Goal: Information Seeking & Learning: Find specific fact

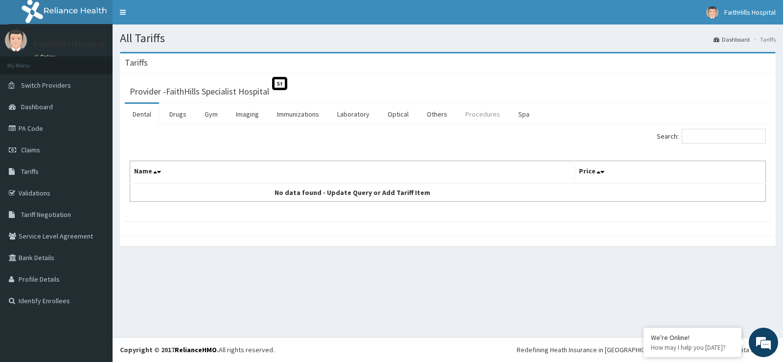
click at [484, 115] on link "Procedures" at bounding box center [483, 114] width 50 height 21
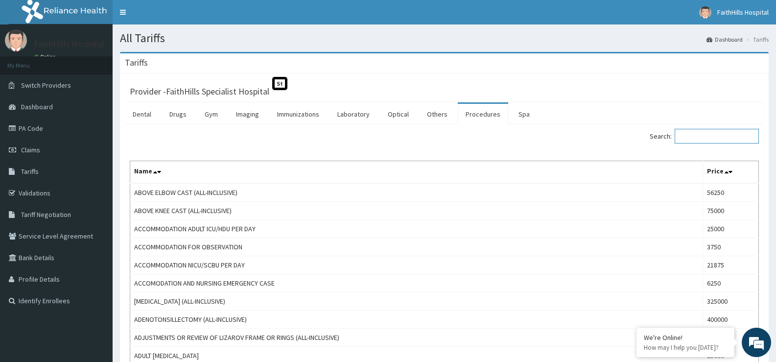
click at [705, 140] on input "Search:" at bounding box center [716, 136] width 84 height 15
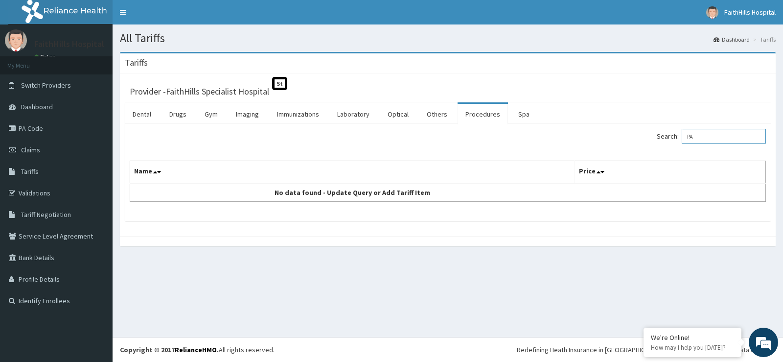
type input "P"
type input "B"
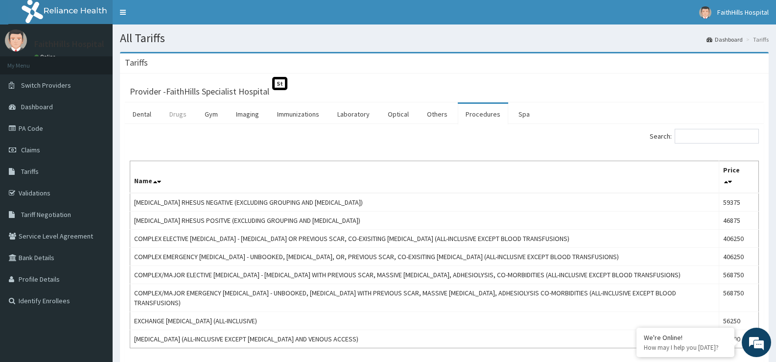
click at [177, 113] on link "Drugs" at bounding box center [177, 114] width 33 height 21
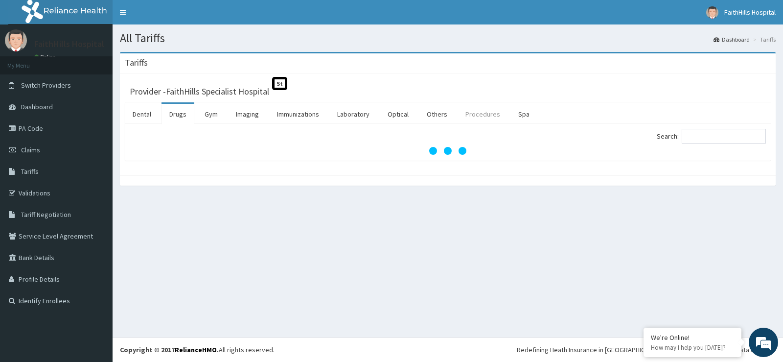
click at [469, 110] on link "Procedures" at bounding box center [483, 114] width 50 height 21
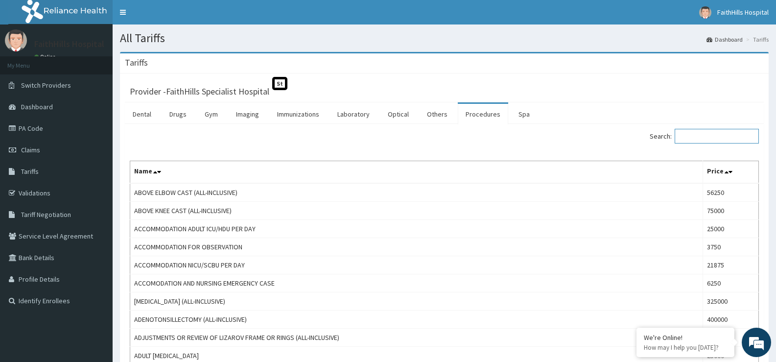
click at [722, 135] on input "Search:" at bounding box center [716, 136] width 84 height 15
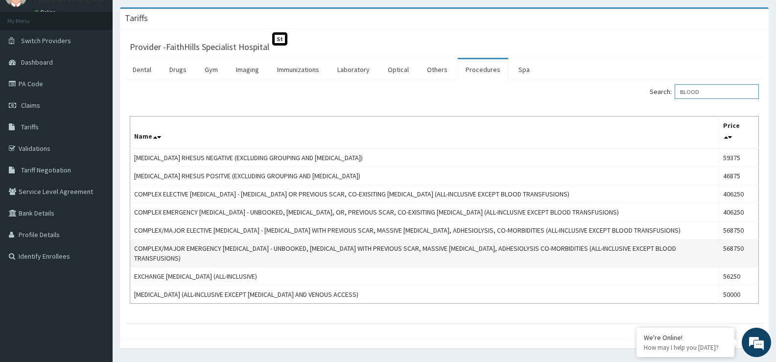
scroll to position [73, 0]
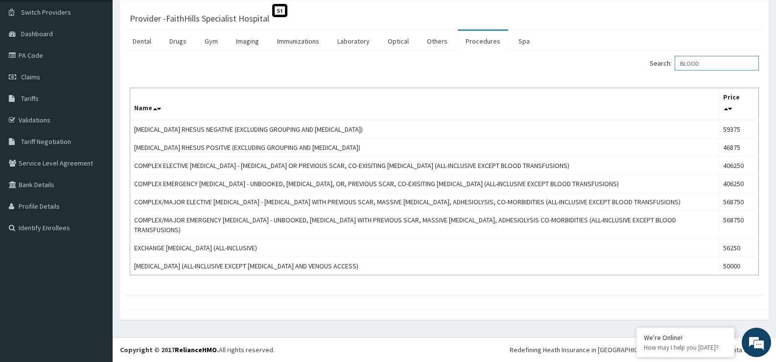
drag, startPoint x: 708, startPoint y: 63, endPoint x: 654, endPoint y: 67, distance: 53.5
click at [654, 67] on div "Search: BLOOD" at bounding box center [605, 64] width 307 height 17
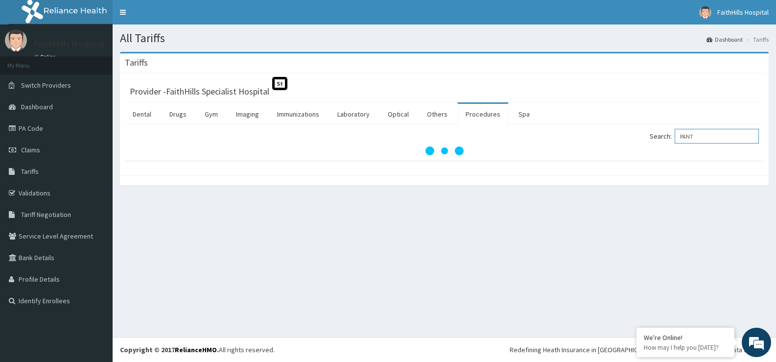
scroll to position [0, 0]
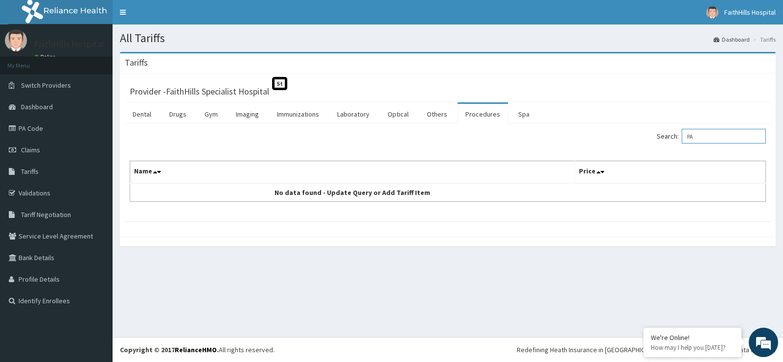
type input "P"
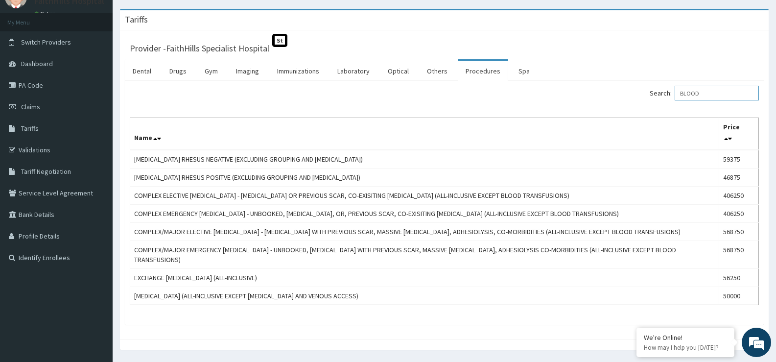
scroll to position [49, 0]
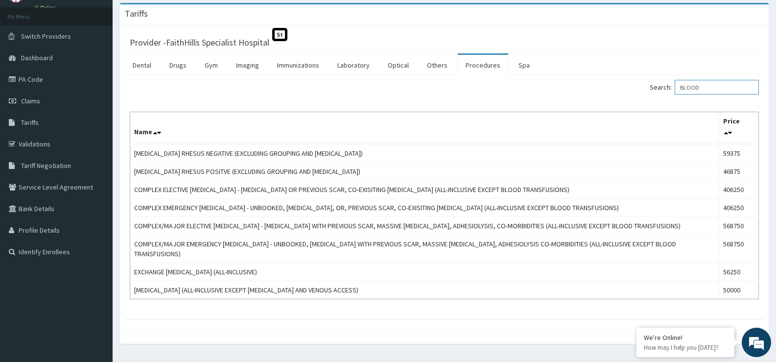
type input "BLOOD"
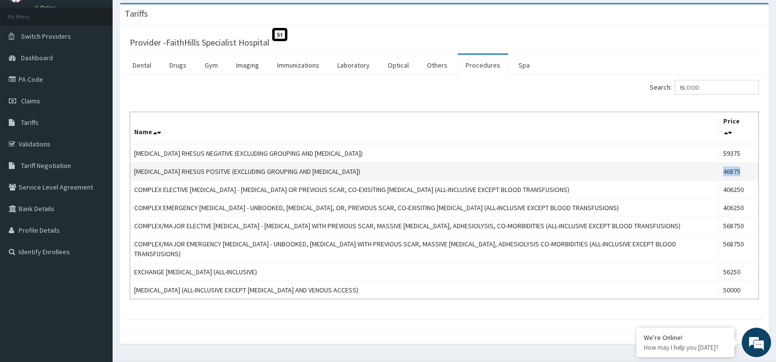
drag, startPoint x: 725, startPoint y: 172, endPoint x: 745, endPoint y: 177, distance: 20.3
click at [745, 177] on td "46875" at bounding box center [739, 171] width 40 height 18
copy td "46875"
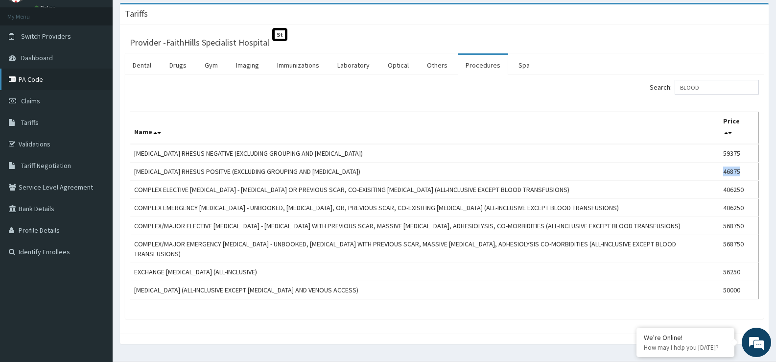
click at [30, 80] on link "PA Code" at bounding box center [56, 80] width 113 height 22
